Goal: Use online tool/utility: Utilize a website feature to perform a specific function

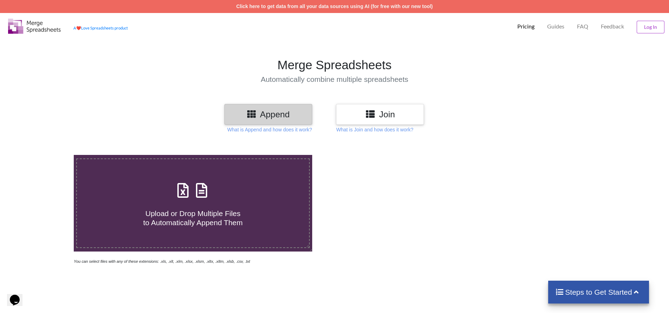
click at [278, 190] on div "Upload or Drop Multiple Files to Automatically Append Them" at bounding box center [193, 202] width 232 height 47
click at [48, 155] on input "Upload or Drop Multiple Files to Automatically Append Them" at bounding box center [48, 155] width 0 height 0
type input "C:\fakepath\export-products-20250916150559.xlsx"
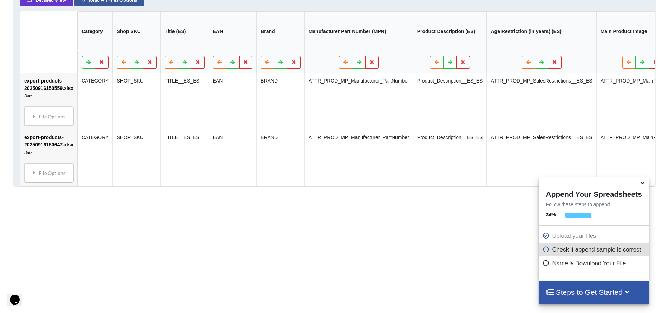
scroll to position [357, 0]
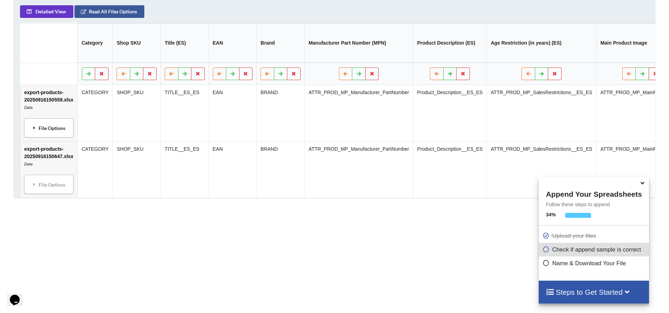
click at [66, 135] on div "File Options" at bounding box center [48, 127] width 45 height 15
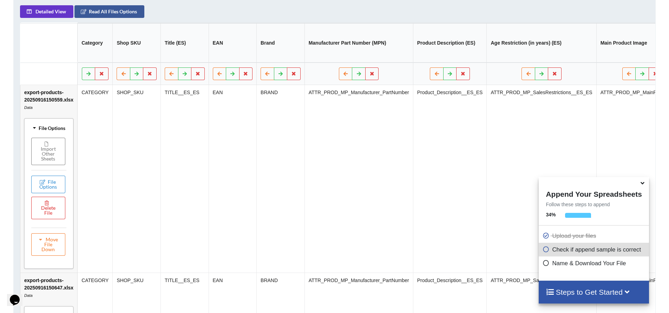
click at [68, 132] on div "File Options" at bounding box center [48, 127] width 45 height 15
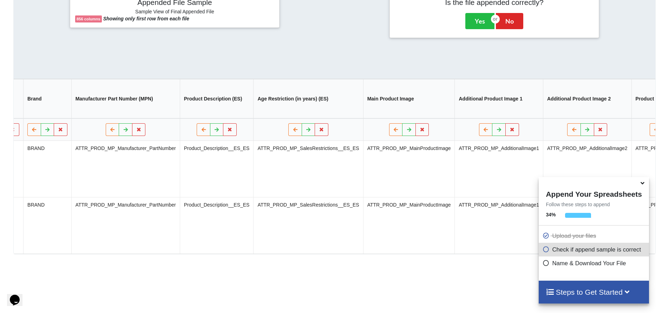
scroll to position [0, 0]
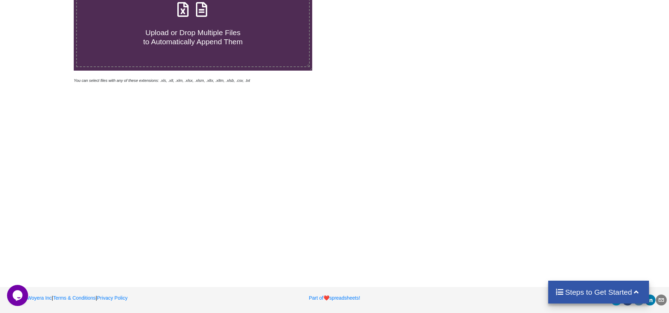
scroll to position [78, 0]
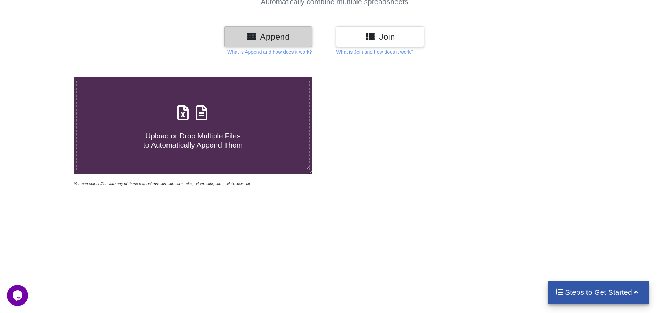
click at [220, 133] on span "Upload or Drop Multiple Files to Automatically Append Them" at bounding box center [192, 140] width 99 height 17
click at [48, 77] on input "Upload or Drop Multiple Files to Automatically Append Them" at bounding box center [48, 77] width 0 height 0
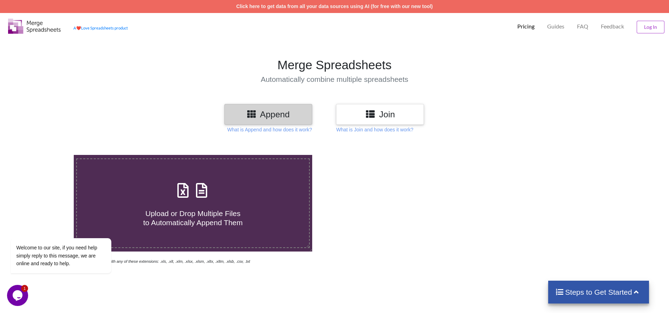
click at [237, 188] on div "Upload or Drop Multiple Files to Automatically Append Them" at bounding box center [193, 202] width 232 height 47
click at [48, 155] on input "Upload or Drop Multiple Files to Automatically Append Them" at bounding box center [48, 155] width 0 height 0
type input "C:\fakepath\export-products-20250916150800.xlsx"
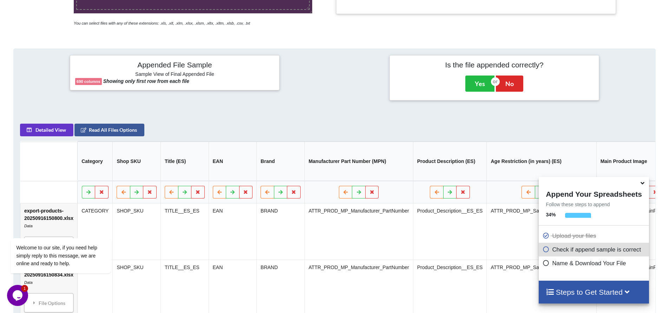
scroll to position [287, 0]
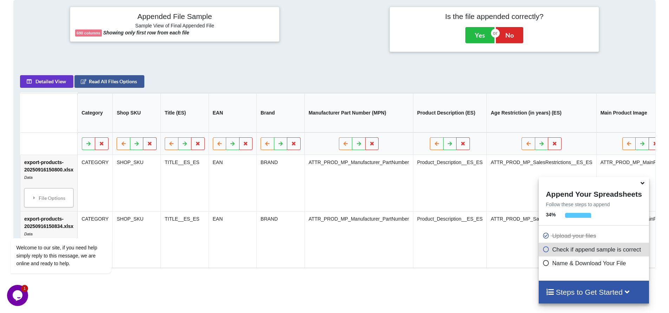
click at [157, 198] on td "SHOP_SKU" at bounding box center [137, 183] width 48 height 56
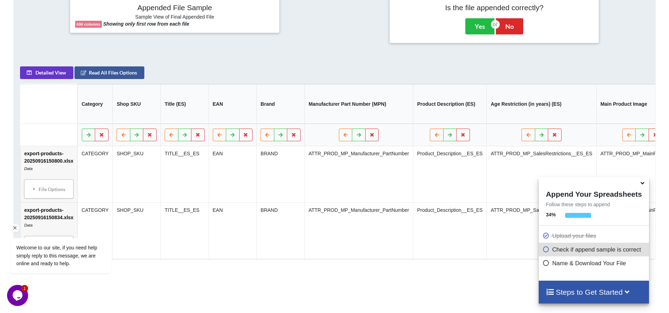
click at [67, 194] on div "Welcome to our site, if you need help simply reply to this message, we are onli…" at bounding box center [70, 226] width 126 height 107
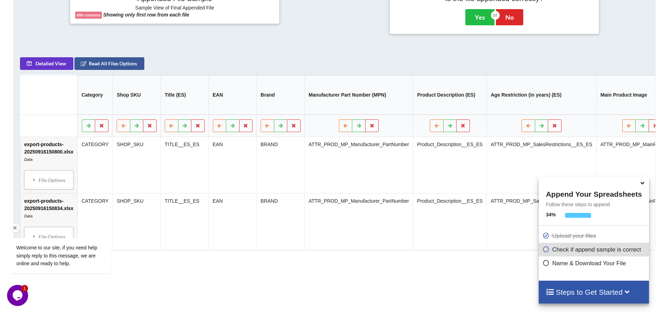
click at [15, 227] on icon "Chat attention grabber" at bounding box center [15, 228] width 6 height 6
click at [39, 178] on div "File Options" at bounding box center [48, 179] width 45 height 15
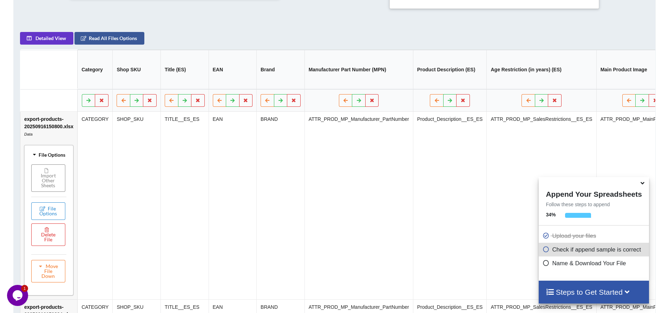
scroll to position [376, 0]
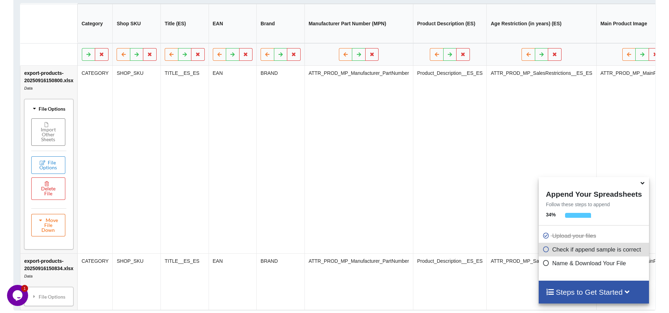
click at [55, 218] on button "Move File Down" at bounding box center [48, 225] width 34 height 22
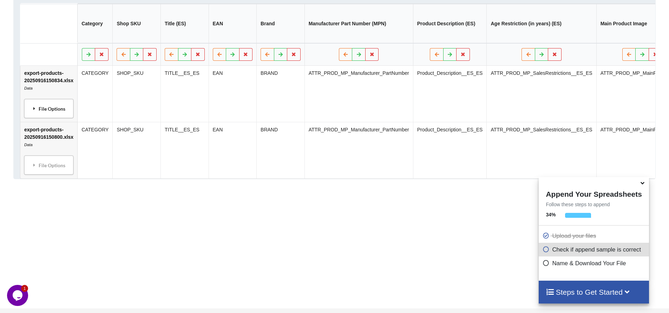
click at [56, 114] on div "File Options" at bounding box center [48, 108] width 45 height 15
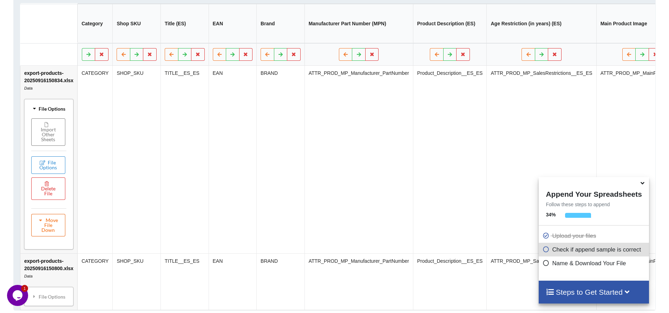
click at [42, 219] on button "Move File Down" at bounding box center [48, 225] width 34 height 22
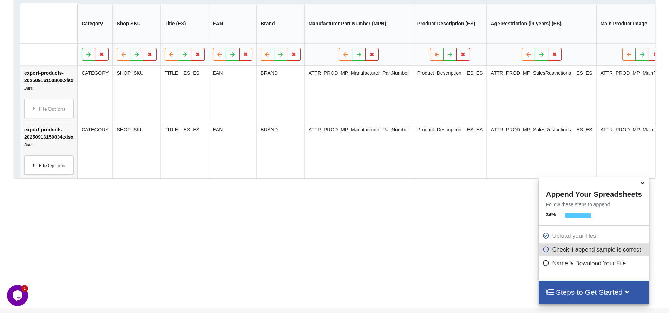
click at [47, 165] on div "File Options" at bounding box center [48, 165] width 45 height 15
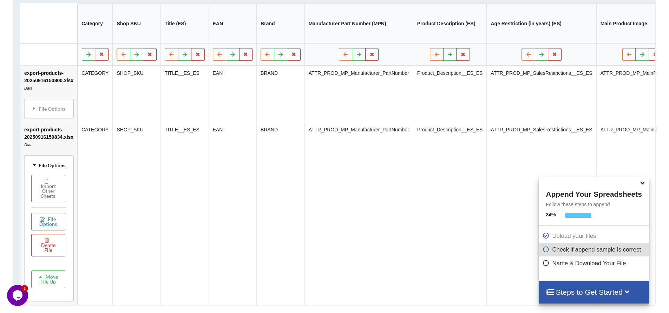
click at [178, 186] on td "TITLE__ES_ES" at bounding box center [185, 213] width 48 height 183
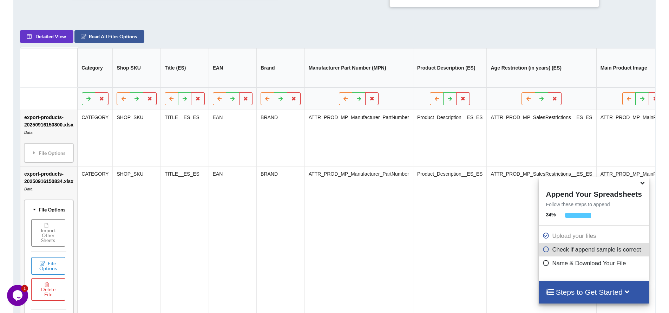
click at [644, 184] on icon at bounding box center [642, 182] width 7 height 6
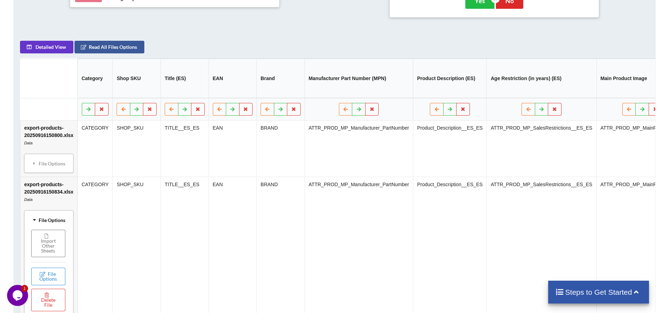
scroll to position [208, 0]
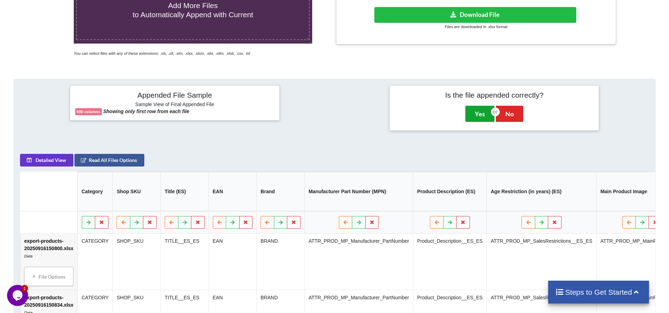
click at [487, 117] on button "Yes" at bounding box center [479, 114] width 29 height 16
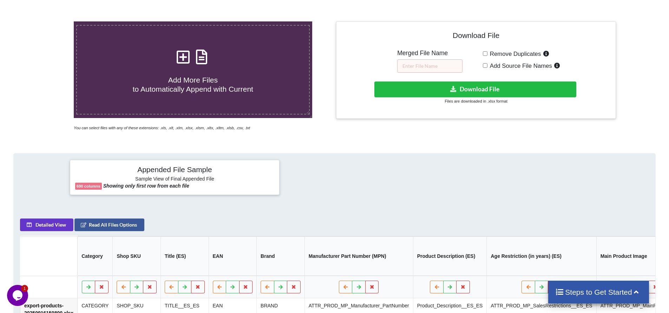
scroll to position [124, 0]
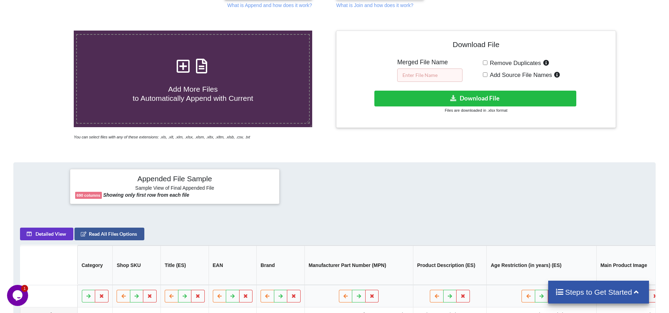
click at [450, 74] on input "text" at bounding box center [429, 74] width 65 height 13
type input "test"
click at [518, 65] on span "Remove Duplicates" at bounding box center [515, 63] width 54 height 7
click at [488, 65] on input "Remove Duplicates" at bounding box center [485, 62] width 5 height 5
checkbox input "true"
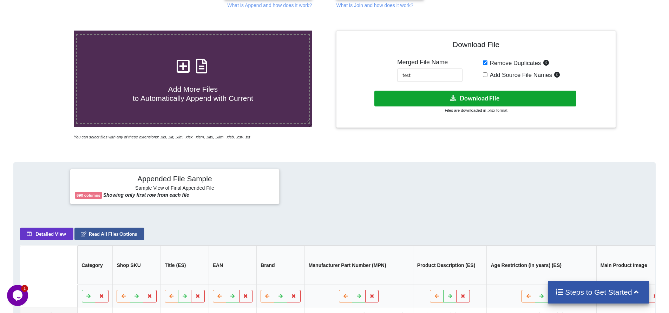
click at [534, 99] on button "Download File" at bounding box center [475, 99] width 202 height 16
